Goal: Find contact information: Find contact information

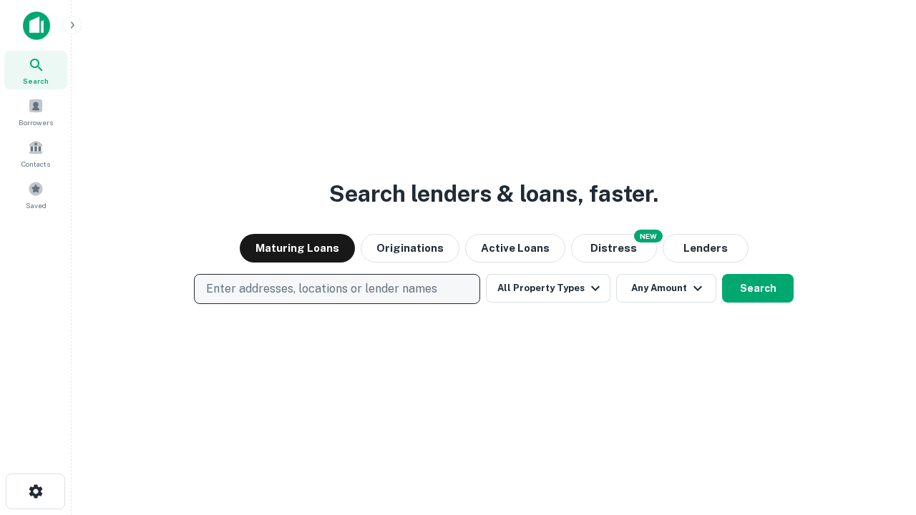
click at [336, 289] on p "Enter addresses, locations or lender names" at bounding box center [321, 289] width 231 height 17
type input "**********"
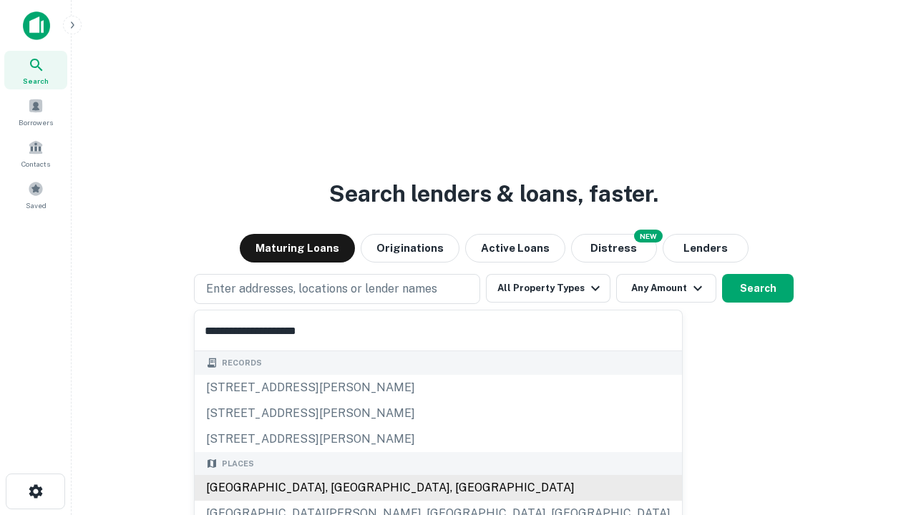
click at [342, 488] on div "[GEOGRAPHIC_DATA], [GEOGRAPHIC_DATA], [GEOGRAPHIC_DATA]" at bounding box center [438, 488] width 487 height 26
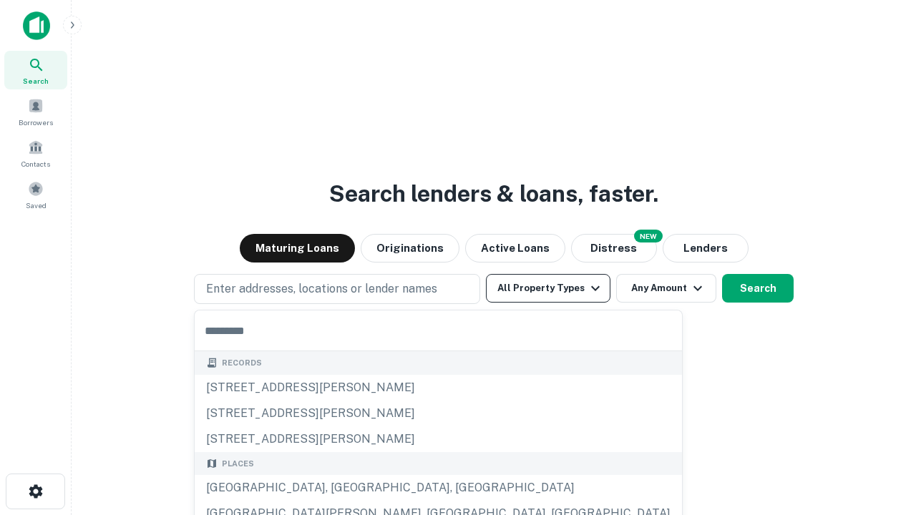
click at [548, 288] on button "All Property Types" at bounding box center [548, 288] width 125 height 29
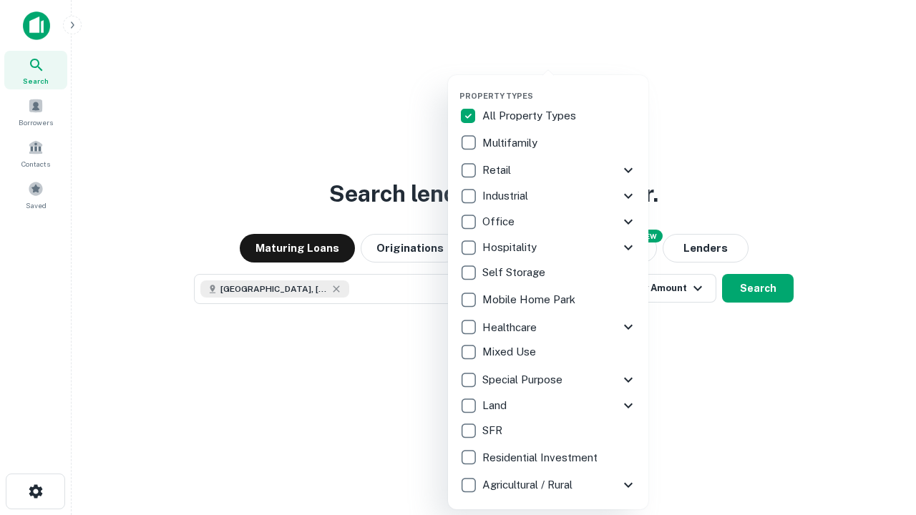
click at [560, 87] on button "button" at bounding box center [560, 87] width 200 height 1
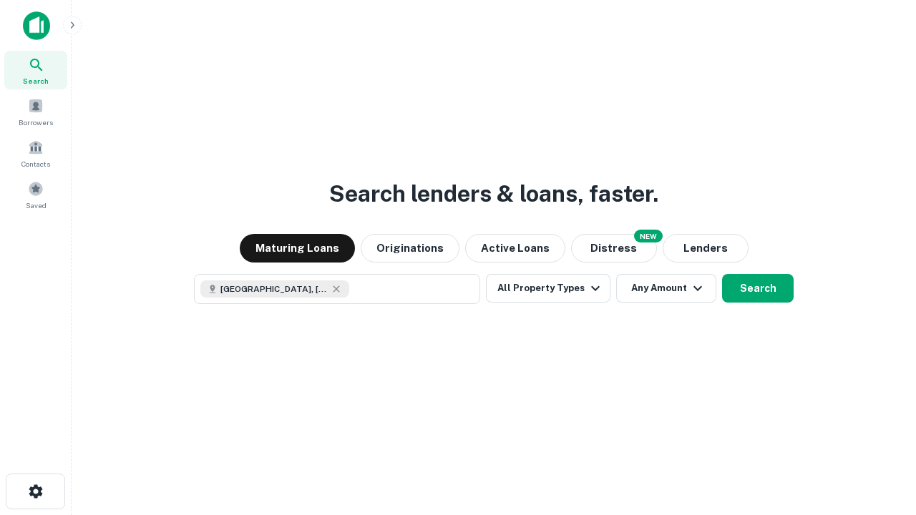
scroll to position [23, 0]
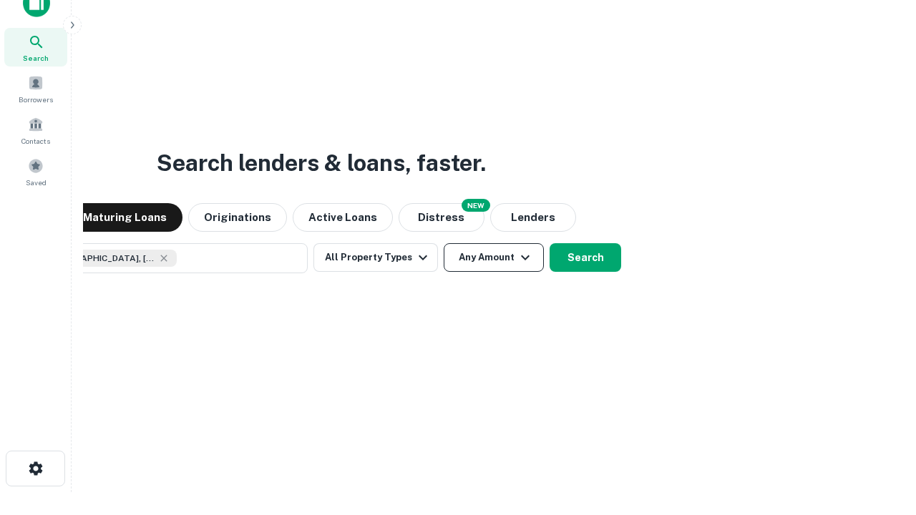
click at [444, 243] on button "Any Amount" at bounding box center [494, 257] width 100 height 29
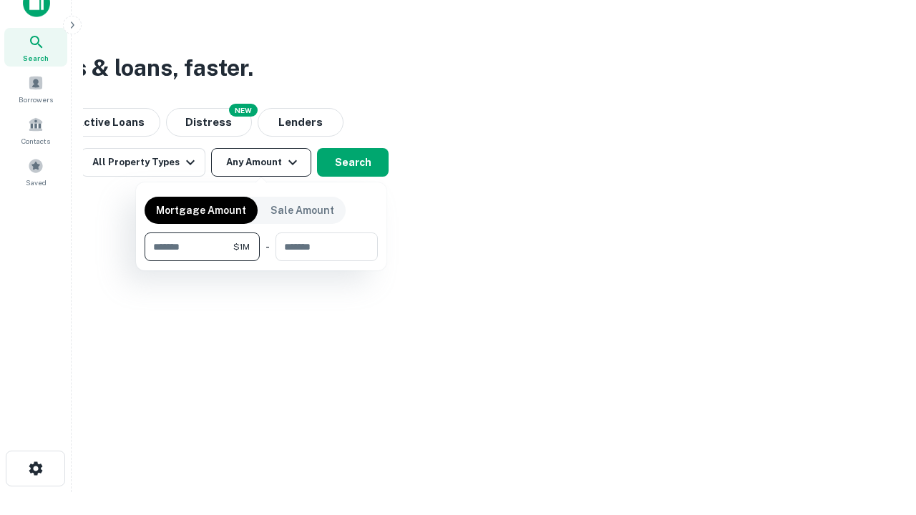
type input "*******"
click at [261, 261] on button "button" at bounding box center [261, 261] width 233 height 1
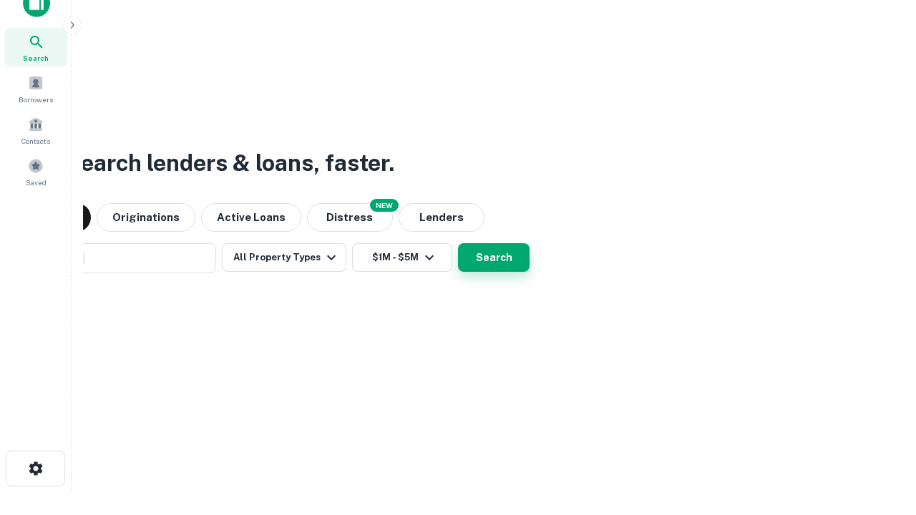
click at [458, 243] on button "Search" at bounding box center [494, 257] width 72 height 29
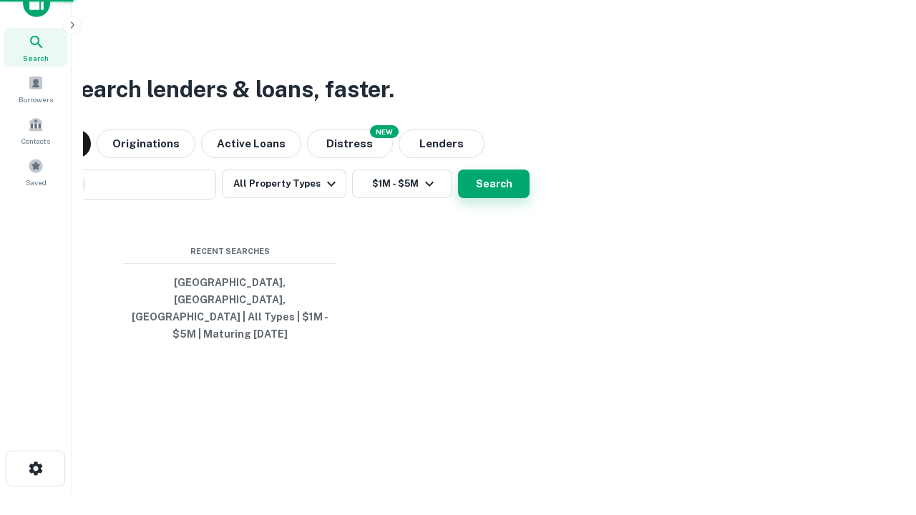
scroll to position [47, 405]
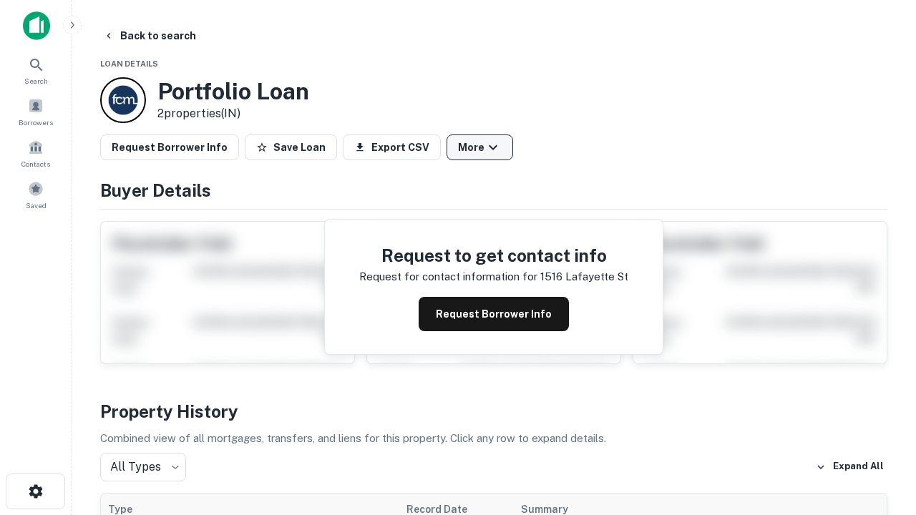
click at [480, 147] on button "More" at bounding box center [480, 148] width 67 height 26
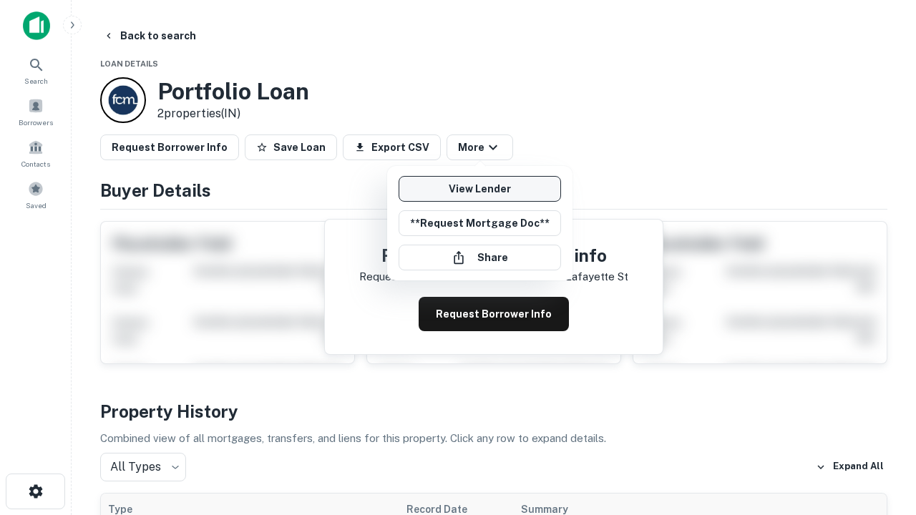
click at [480, 189] on link "View Lender" at bounding box center [480, 189] width 162 height 26
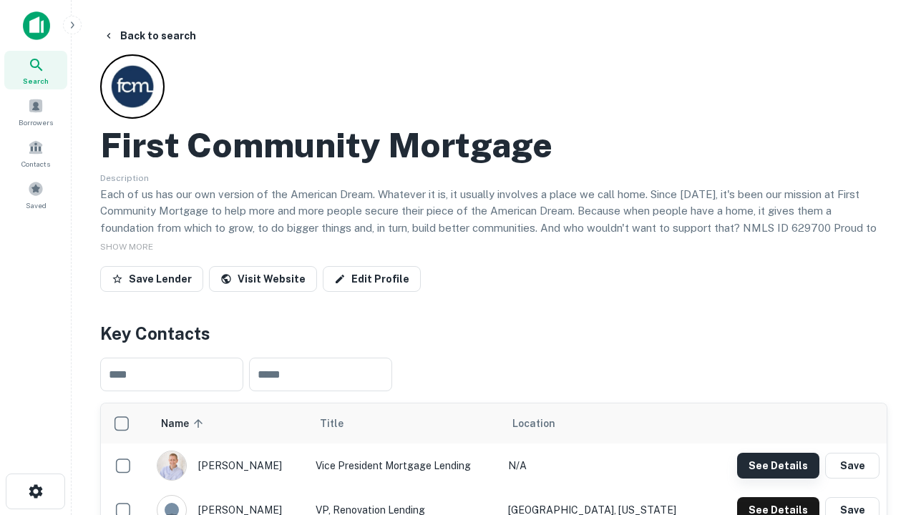
click at [778, 465] on button "See Details" at bounding box center [778, 466] width 82 height 26
